Goal: Transaction & Acquisition: Purchase product/service

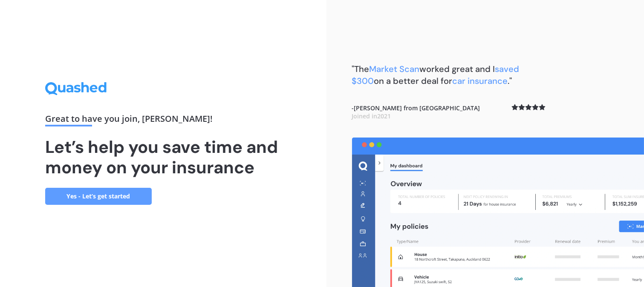
click at [134, 195] on link "Yes - Let’s get started" at bounding box center [98, 196] width 107 height 17
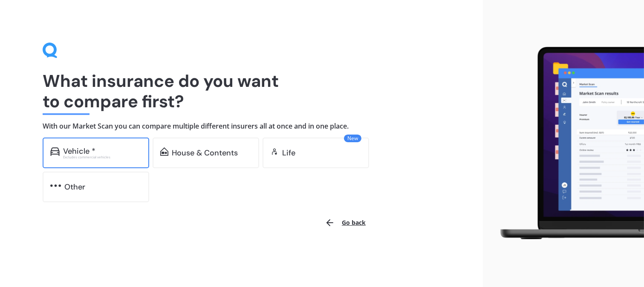
click at [129, 159] on div "Excludes commercial vehicles" at bounding box center [102, 157] width 78 height 3
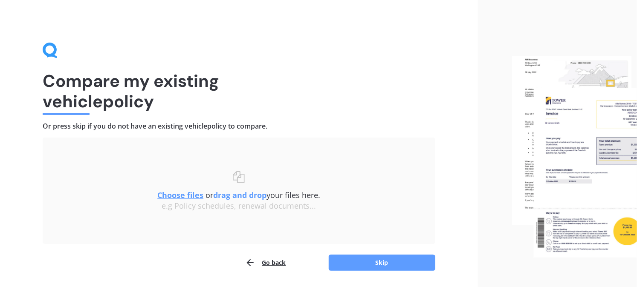
scroll to position [27, 0]
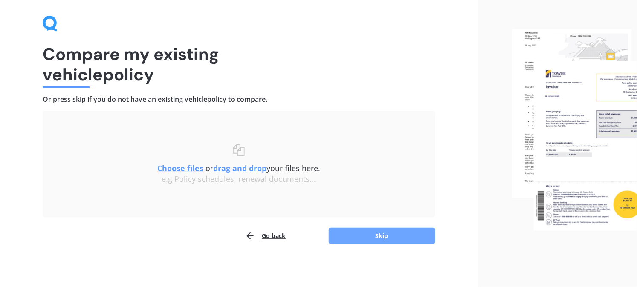
click at [378, 236] on button "Skip" at bounding box center [382, 236] width 107 height 16
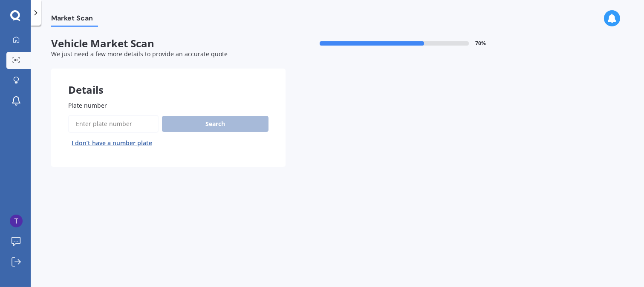
click at [140, 124] on input "Plate number" at bounding box center [113, 124] width 90 height 18
type input "ncf665"
click at [219, 130] on button "Search" at bounding box center [215, 124] width 107 height 16
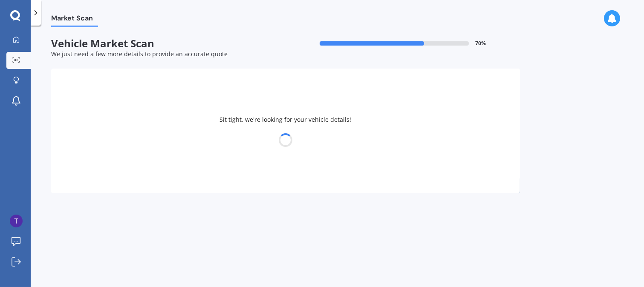
select select "SUBARU"
select select "LEGACY"
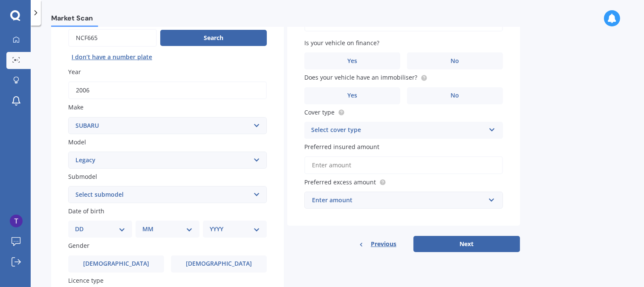
scroll to position [95, 0]
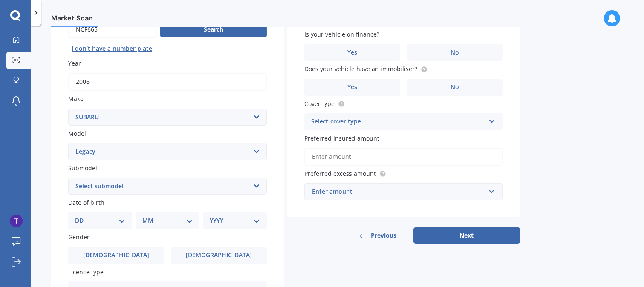
click at [255, 186] on select "Select submodel (All other non turbo) (All other turbo) 2.0i 2.0R 2.5i 2.5i Lux…" at bounding box center [167, 186] width 199 height 17
select select "B4 NON TURBO"
click at [68, 178] on select "Select submodel (All other non turbo) (All other turbo) 2.0i 2.0R 2.5i 2.5i Lux…" at bounding box center [167, 186] width 199 height 17
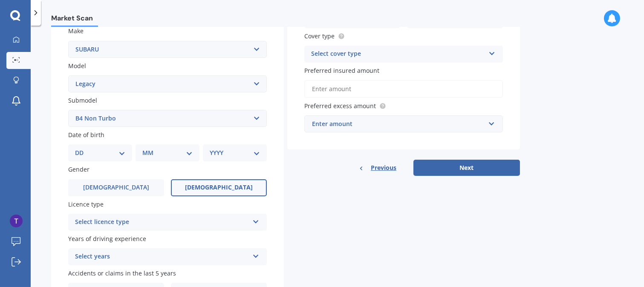
scroll to position [189, 0]
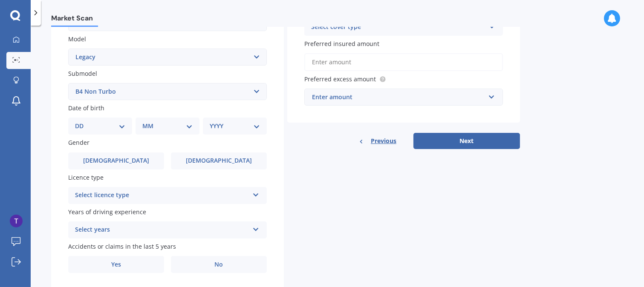
click at [127, 125] on div "DD 01 02 03 04 05 06 07 08 09 10 11 12 13 14 15 16 17 18 19 20 21 22 23 24 25 2…" at bounding box center [100, 126] width 64 height 17
click at [116, 122] on select "DD 01 02 03 04 05 06 07 08 09 10 11 12 13 14 15 16 17 18 19 20 21 22 23 24 25 2…" at bounding box center [100, 126] width 50 height 9
select select "23"
click at [81, 122] on select "DD 01 02 03 04 05 06 07 08 09 10 11 12 13 14 15 16 17 18 19 20 21 22 23 24 25 2…" at bounding box center [100, 126] width 50 height 9
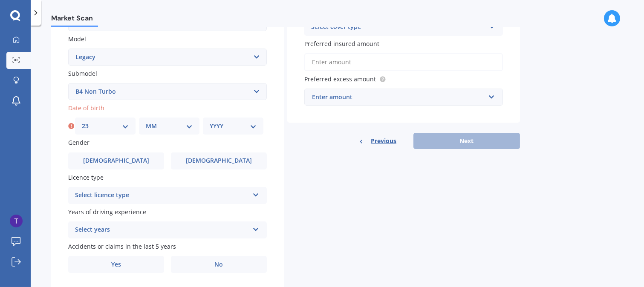
click at [182, 125] on select "MM 01 02 03 04 05 06 07 08 09 10 11 12" at bounding box center [169, 126] width 47 height 9
select select "03"
click at [146, 122] on select "MM 01 02 03 04 05 06 07 08 09 10 11 12" at bounding box center [169, 126] width 47 height 9
click at [247, 122] on select "YYYY 2025 2024 2023 2022 2021 2020 2019 2018 2017 2016 2015 2014 2013 2012 2011…" at bounding box center [233, 126] width 47 height 9
select select "1996"
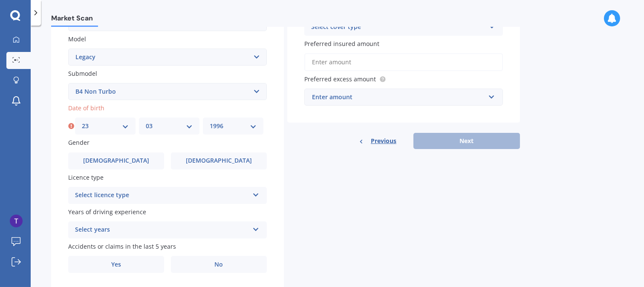
click at [210, 122] on select "YYYY 2025 2024 2023 2022 2021 2020 2019 2018 2017 2016 2015 2014 2013 2012 2011…" at bounding box center [233, 126] width 47 height 9
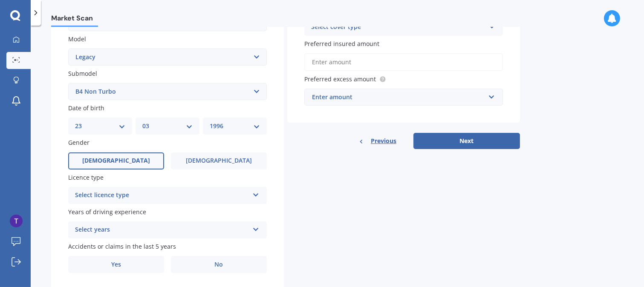
drag, startPoint x: 126, startPoint y: 158, endPoint x: 130, endPoint y: 159, distance: 4.5
click at [127, 158] on label "[DEMOGRAPHIC_DATA]" at bounding box center [116, 161] width 96 height 17
click at [0, 0] on input "[DEMOGRAPHIC_DATA]" at bounding box center [0, 0] width 0 height 0
click at [190, 187] on div "Select licence type NZ Full NZ Restricted NZ Learners [GEOGRAPHIC_DATA] [GEOGRA…" at bounding box center [167, 195] width 199 height 17
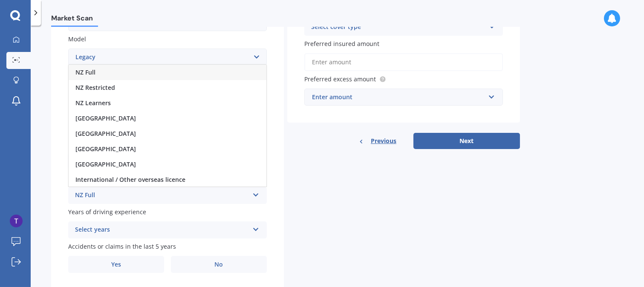
click at [117, 70] on div "NZ Full" at bounding box center [168, 72] width 198 height 15
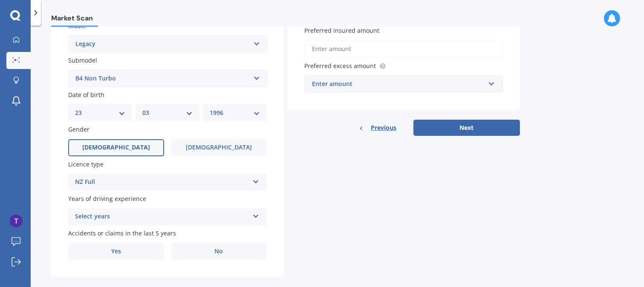
scroll to position [210, 0]
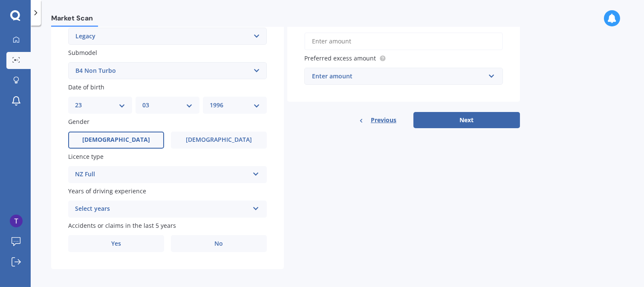
click at [132, 204] on div "Select years" at bounding box center [162, 209] width 174 height 10
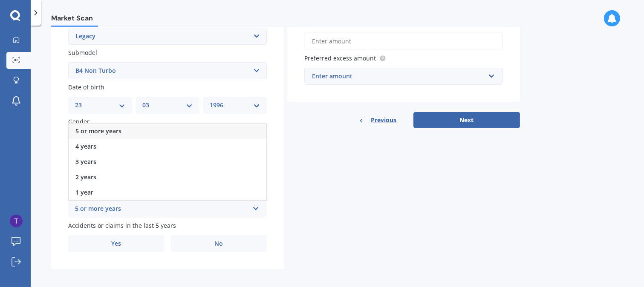
click at [121, 132] on div "5 or more years" at bounding box center [168, 131] width 198 height 15
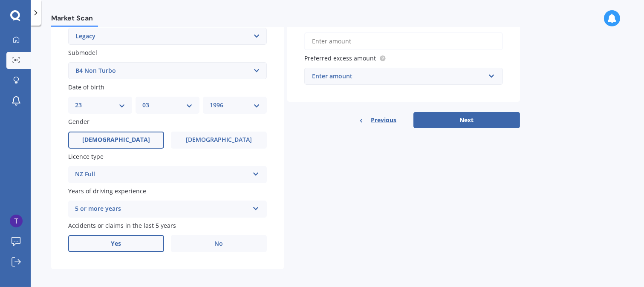
click at [138, 242] on label "Yes" at bounding box center [116, 243] width 96 height 17
click at [0, 0] on input "Yes" at bounding box center [0, 0] width 0 height 0
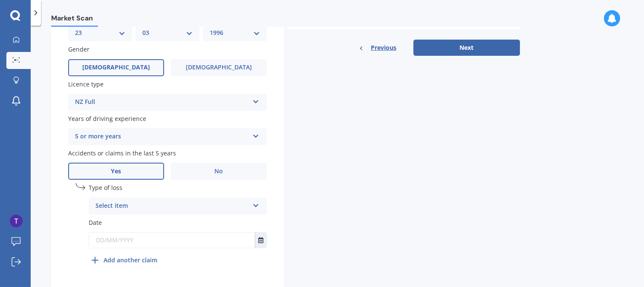
scroll to position [302, 0]
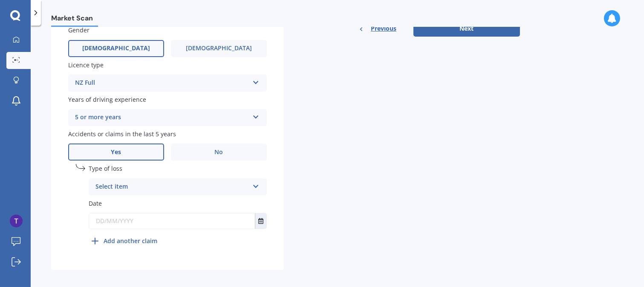
click at [159, 182] on div "Select item" at bounding box center [173, 187] width 154 height 10
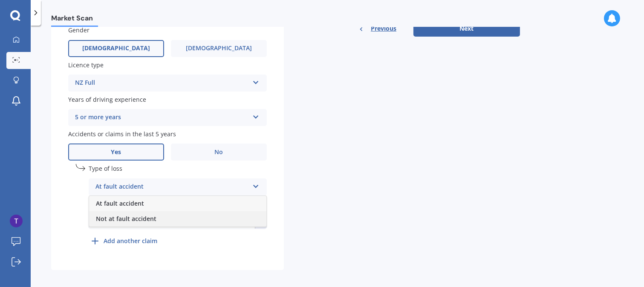
click at [154, 215] on span "Not at fault accident" at bounding box center [126, 219] width 61 height 8
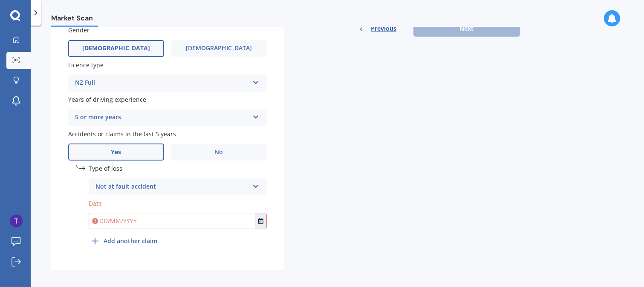
click at [153, 218] on input "text" at bounding box center [172, 221] width 166 height 15
type input "[DATE]"
click at [112, 237] on b "Add another claim" at bounding box center [131, 241] width 54 height 9
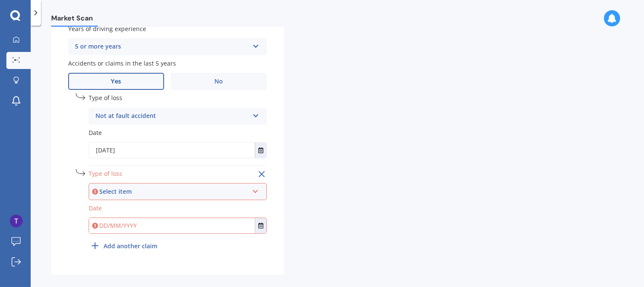
scroll to position [377, 0]
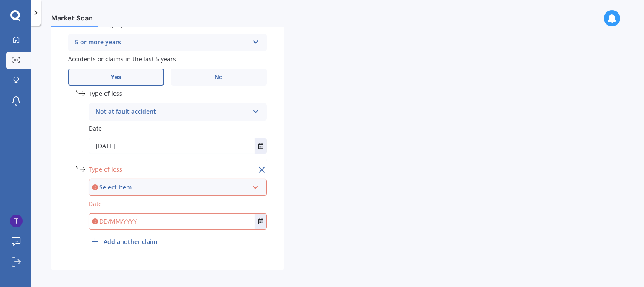
click at [150, 183] on div "Select item" at bounding box center [173, 187] width 149 height 9
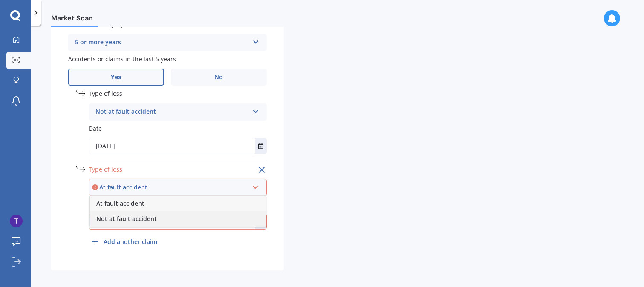
click at [142, 215] on span "Not at fault accident" at bounding box center [126, 219] width 61 height 8
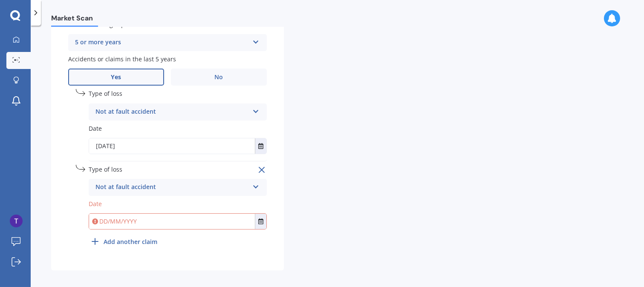
click at [139, 217] on input "text" at bounding box center [172, 221] width 166 height 15
type input "[DATE]"
click at [114, 238] on b "Add another claim" at bounding box center [131, 242] width 54 height 9
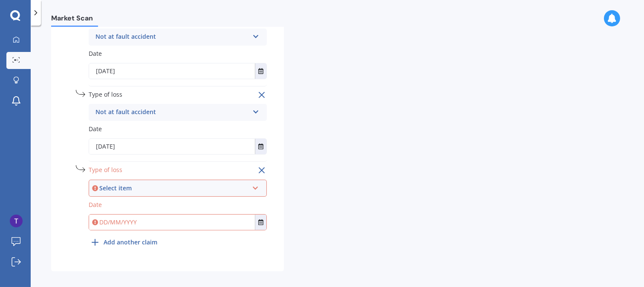
scroll to position [452, 0]
click at [148, 188] on div "Select item At fault accident Not at fault accident" at bounding box center [178, 188] width 178 height 17
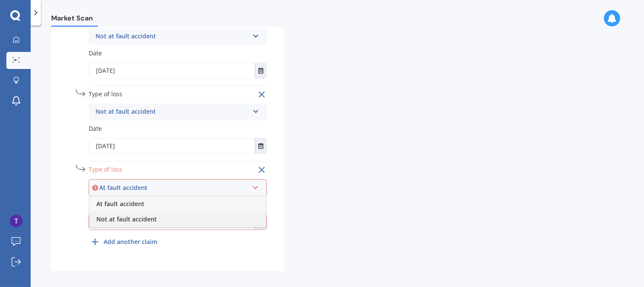
click at [123, 215] on span "Not at fault accident" at bounding box center [126, 219] width 61 height 8
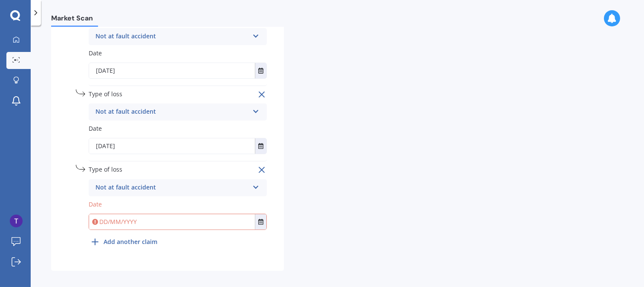
click at [123, 215] on input "text" at bounding box center [172, 222] width 166 height 15
type input "[DATE]"
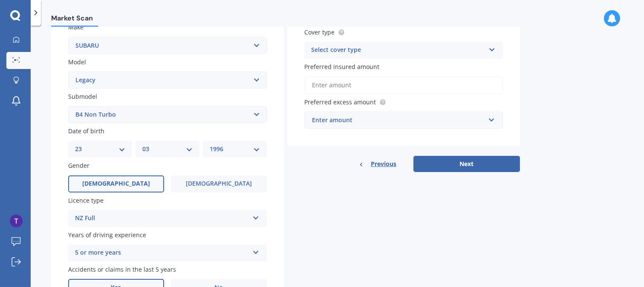
scroll to position [26, 0]
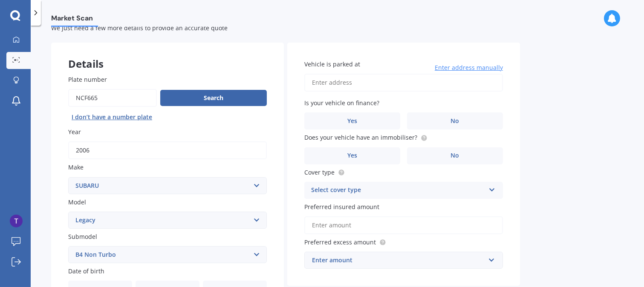
click at [360, 87] on input "Vehicle is parked at" at bounding box center [403, 83] width 199 height 18
type input "[STREET_ADDRESS][PERSON_NAME]"
click at [449, 113] on label "No" at bounding box center [455, 121] width 96 height 17
click at [0, 0] on input "No" at bounding box center [0, 0] width 0 height 0
click at [449, 123] on label "No" at bounding box center [455, 121] width 96 height 17
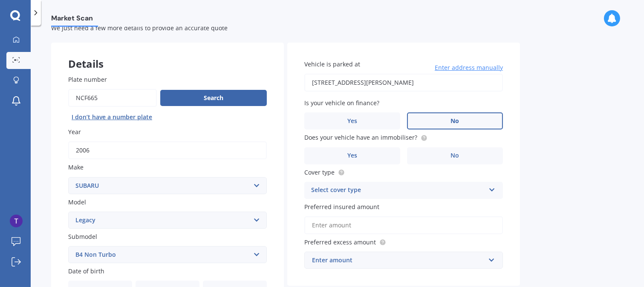
click at [0, 0] on input "No" at bounding box center [0, 0] width 0 height 0
click at [354, 152] on span "Yes" at bounding box center [353, 155] width 10 height 7
click at [0, 0] on input "Yes" at bounding box center [0, 0] width 0 height 0
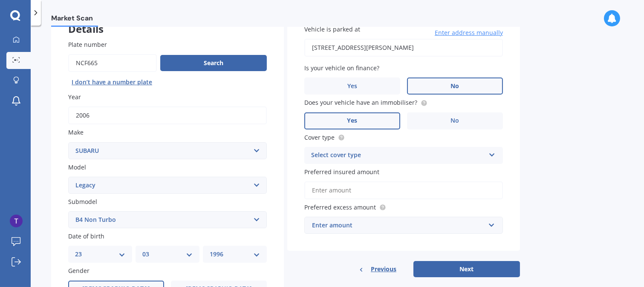
scroll to position [121, 0]
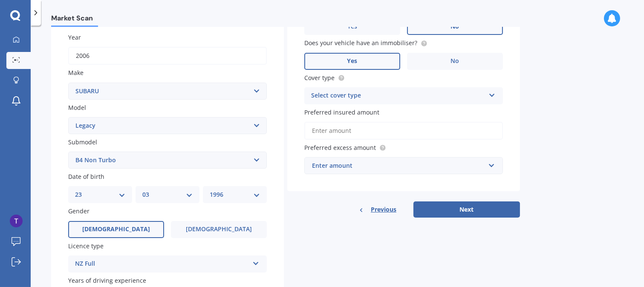
click at [436, 88] on div "Select cover type Comprehensive Third Party, Fire & Theft Third Party" at bounding box center [403, 95] width 199 height 17
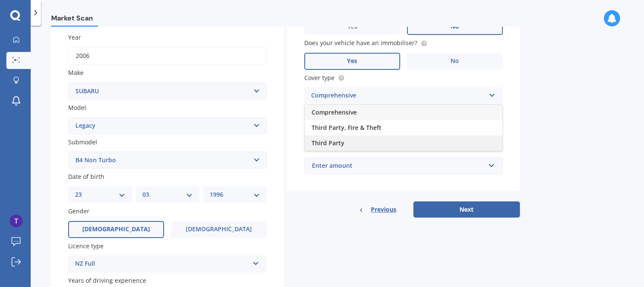
click at [345, 141] on div "Third Party" at bounding box center [404, 143] width 198 height 15
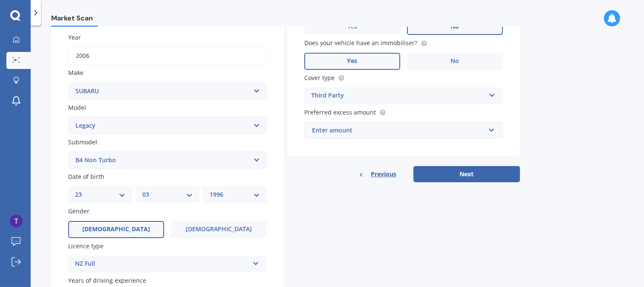
click at [387, 130] on div "Enter amount" at bounding box center [398, 130] width 173 height 9
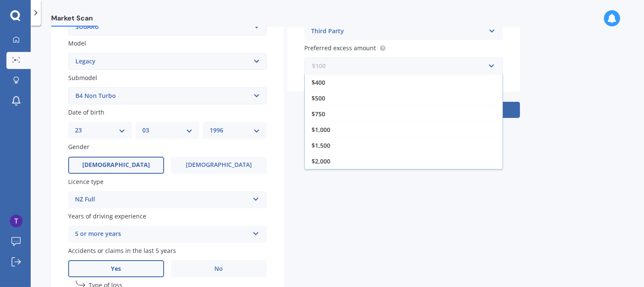
scroll to position [168, 0]
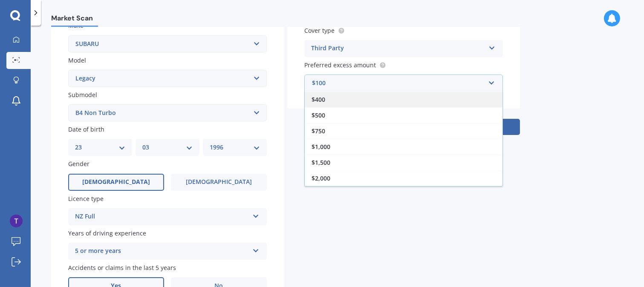
click at [358, 92] on div "$400" at bounding box center [404, 100] width 198 height 16
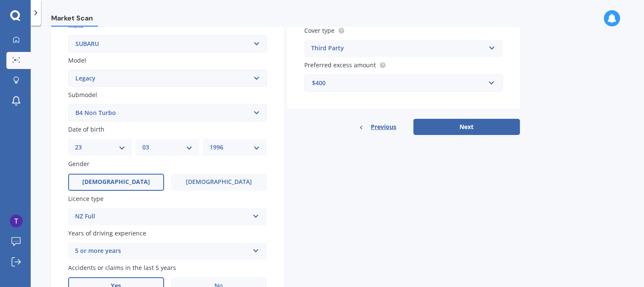
click at [360, 83] on div "$400" at bounding box center [398, 82] width 173 height 9
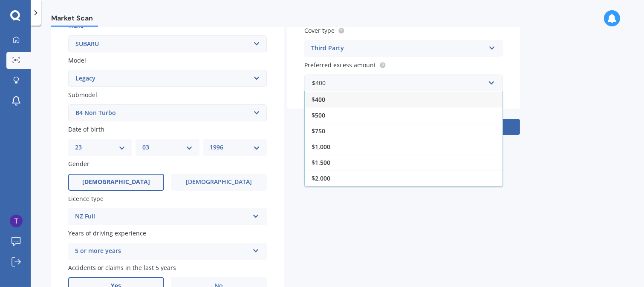
click at [594, 111] on div "Market Scan Vehicle Market Scan 70 % We just need a few more details to provide…" at bounding box center [338, 158] width 614 height 262
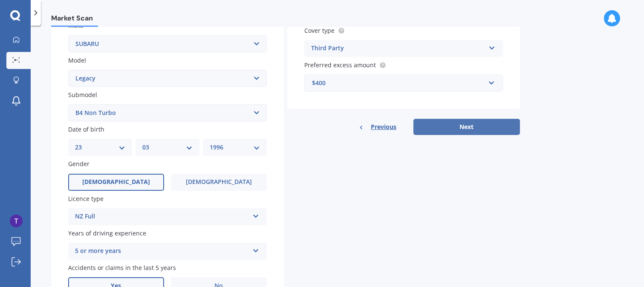
click at [461, 121] on button "Next" at bounding box center [467, 127] width 107 height 16
select select "23"
select select "03"
select select "1996"
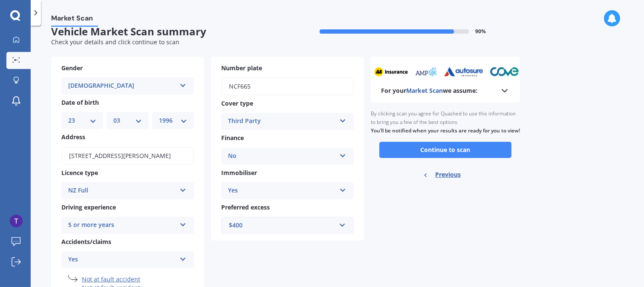
scroll to position [0, 0]
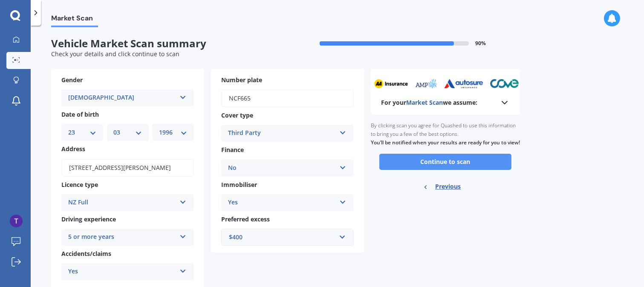
click at [470, 170] on button "Continue to scan" at bounding box center [446, 162] width 132 height 16
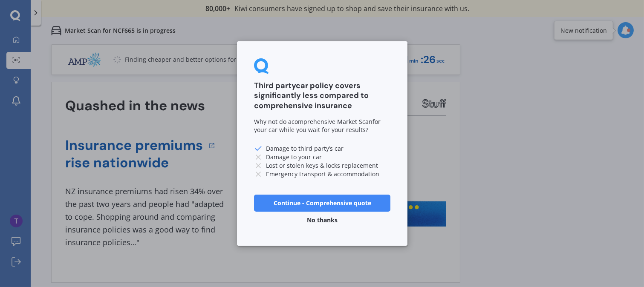
click at [320, 221] on button "No thanks" at bounding box center [322, 220] width 41 height 17
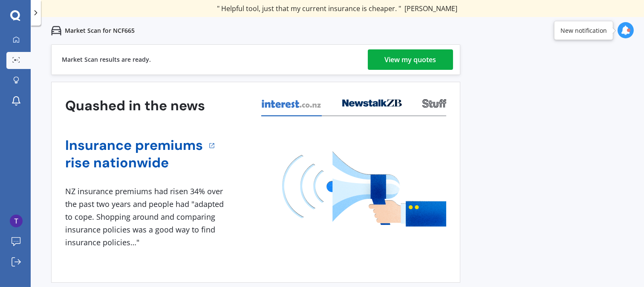
click at [431, 58] on div "View my quotes" at bounding box center [411, 59] width 52 height 20
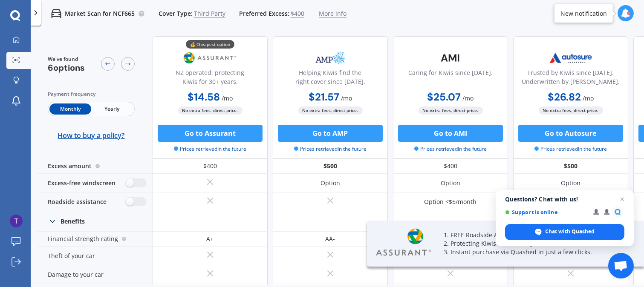
click at [111, 114] on span "Yearly" at bounding box center [112, 109] width 42 height 11
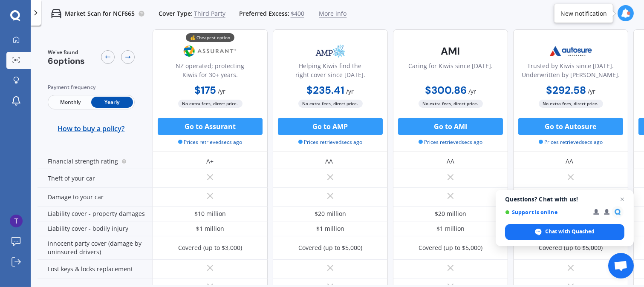
scroll to position [95, 0]
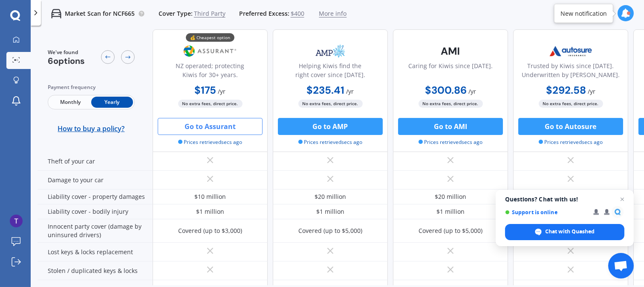
click at [233, 126] on button "Go to Assurant" at bounding box center [210, 126] width 105 height 17
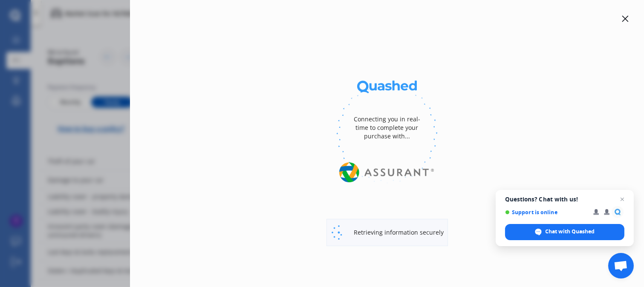
click at [624, 199] on span "Close chat" at bounding box center [623, 199] width 10 height 10
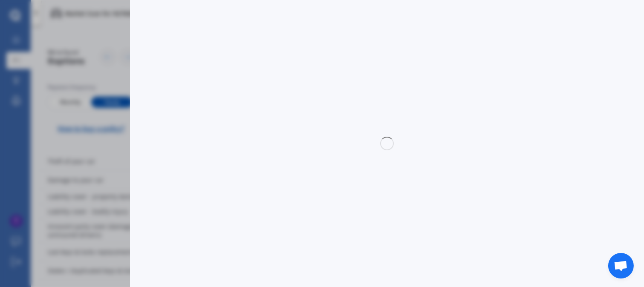
select select "3rd party"
select select "0"
select select "[GEOGRAPHIC_DATA]"
select select "SUBARU"
select select "LEGACY"
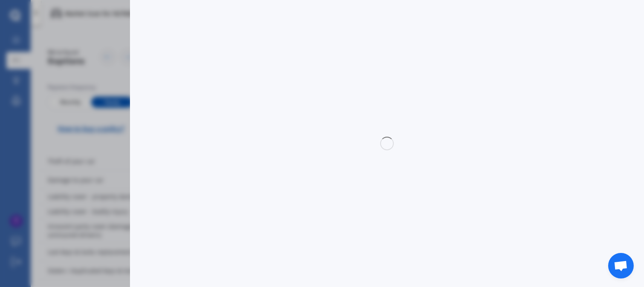
select select "B4 NON TURBO"
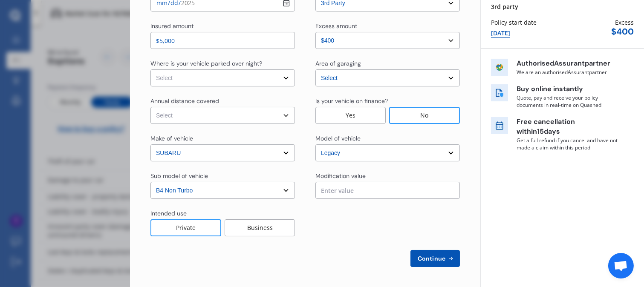
scroll to position [40, 0]
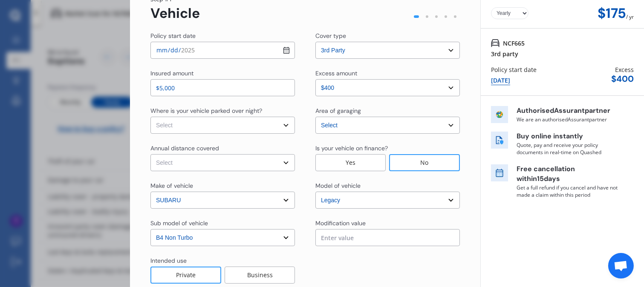
click at [282, 161] on select "Select Low (less than 15,000km per year) Average (15,000-30,000km per year) Hig…" at bounding box center [223, 162] width 145 height 17
select select "15000"
click at [151, 154] on select "Select Low (less than 15,000km per year) Average (15,000-30,000km per year) Hig…" at bounding box center [223, 162] width 145 height 17
click at [285, 129] on select "Select In a garage On own property On street or road" at bounding box center [223, 125] width 145 height 17
select select "On own property"
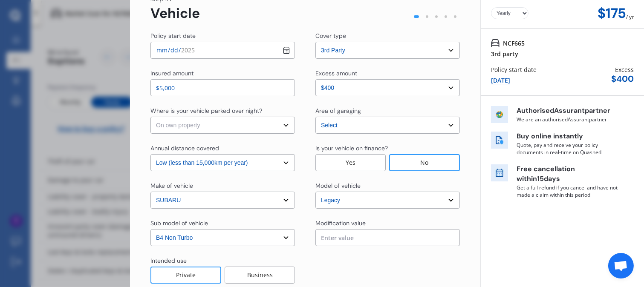
click at [151, 117] on select "Select In a garage On own property On street or road" at bounding box center [223, 125] width 145 height 17
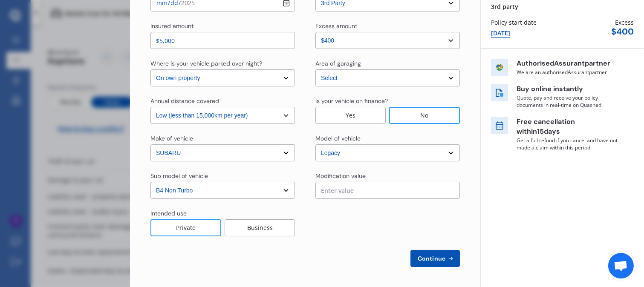
click at [420, 250] on button "Continue" at bounding box center [435, 258] width 49 height 17
select select "Mr"
select select "23"
select select "03"
select select "1996"
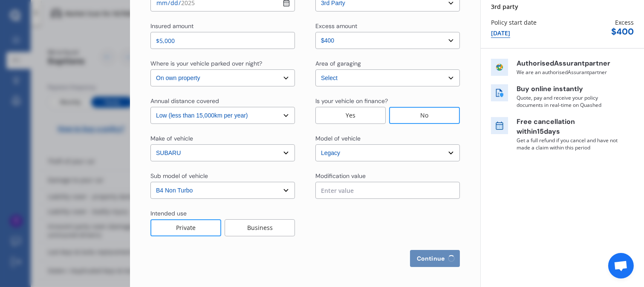
select select "full"
select select "more than 4 years"
select select "[GEOGRAPHIC_DATA]"
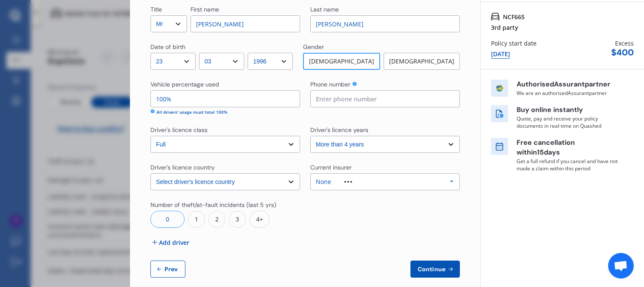
scroll to position [77, 0]
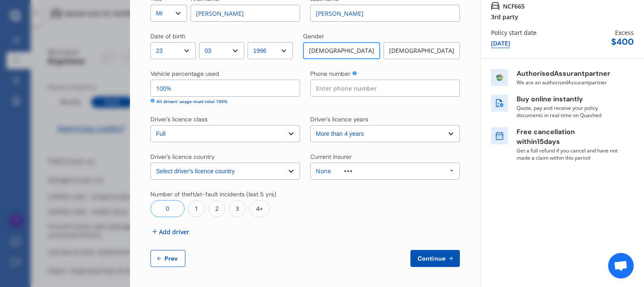
click at [233, 209] on div "3" at bounding box center [237, 208] width 17 height 17
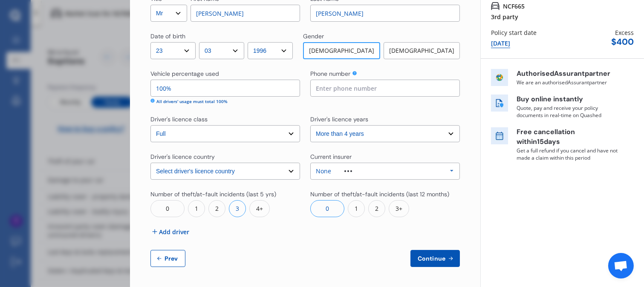
click at [355, 209] on div "1" at bounding box center [356, 208] width 17 height 17
click at [430, 257] on span "Continue" at bounding box center [431, 258] width 31 height 7
click at [385, 84] on input at bounding box center [385, 88] width 150 height 17
type input "0212027511"
click at [435, 261] on span "Continue" at bounding box center [431, 258] width 31 height 7
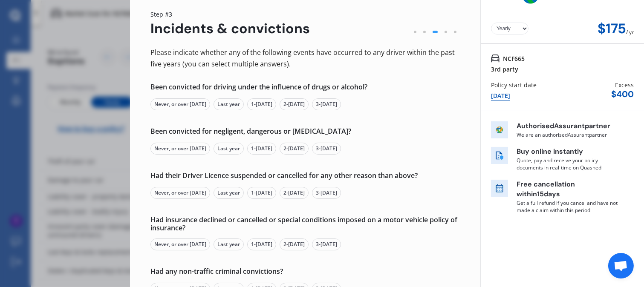
scroll to position [25, 0]
click at [198, 104] on div "Never, or over [DATE]" at bounding box center [181, 104] width 60 height 12
click at [202, 147] on div "Never, or over [DATE]" at bounding box center [181, 148] width 60 height 12
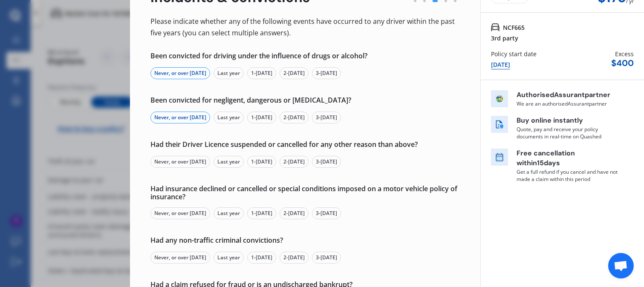
scroll to position [72, 0]
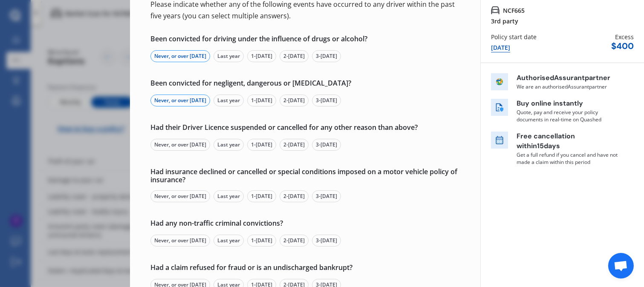
click at [201, 145] on div "Never, or over [DATE]" at bounding box center [181, 145] width 60 height 12
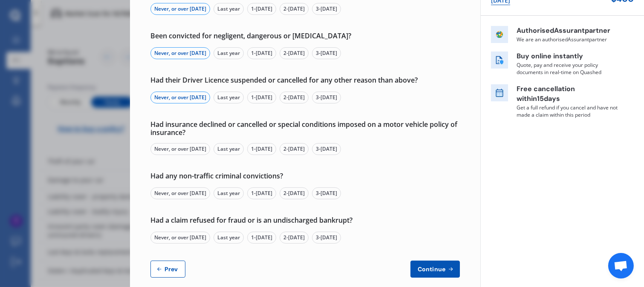
click at [185, 148] on div "Never, or over [DATE]" at bounding box center [181, 149] width 60 height 12
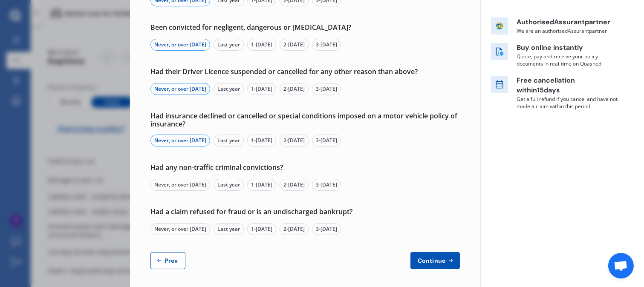
scroll to position [130, 0]
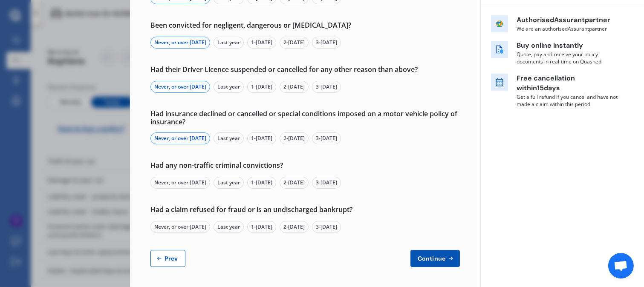
click at [197, 182] on div "Never, or over [DATE]" at bounding box center [181, 183] width 60 height 12
click at [191, 227] on div "Never, or over [DATE]" at bounding box center [181, 227] width 60 height 12
click at [438, 255] on span "Continue" at bounding box center [431, 258] width 31 height 7
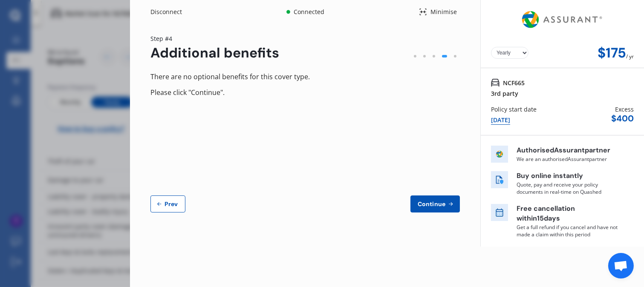
click at [444, 205] on span "Continue" at bounding box center [431, 204] width 31 height 7
